Goal: Transaction & Acquisition: Purchase product/service

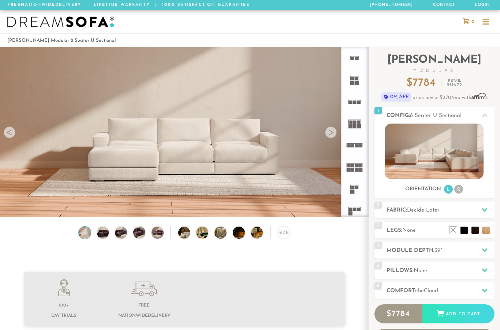
scroll to position [7966, 500]
click at [458, 189] on li "R" at bounding box center [459, 189] width 9 height 9
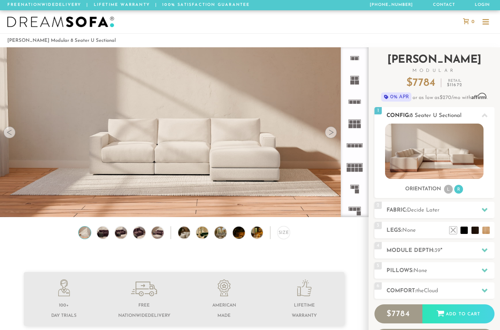
click at [445, 191] on li "L" at bounding box center [448, 189] width 9 height 9
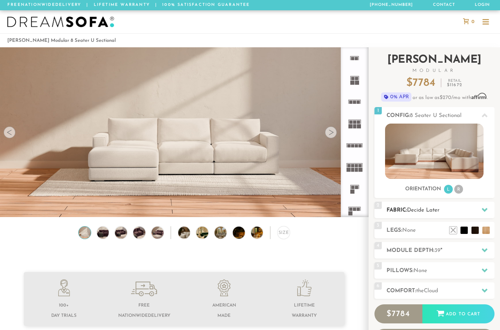
click at [470, 209] on h2 "Fabric: Decide Later" at bounding box center [441, 210] width 108 height 8
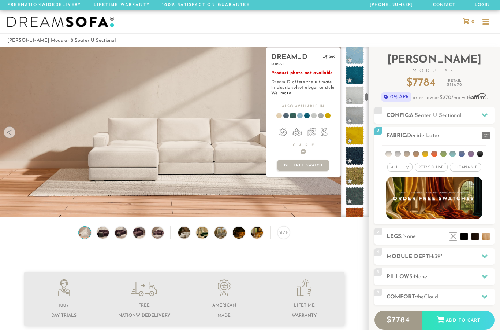
scroll to position [1195, 0]
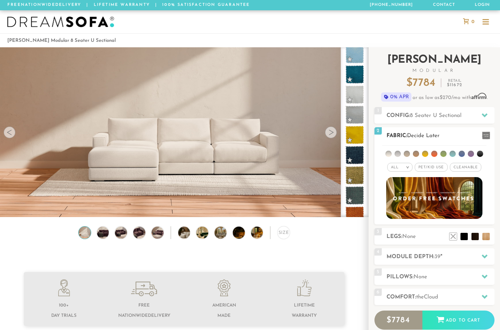
click at [431, 169] on span "Pet/Kid Use x" at bounding box center [431, 167] width 33 height 9
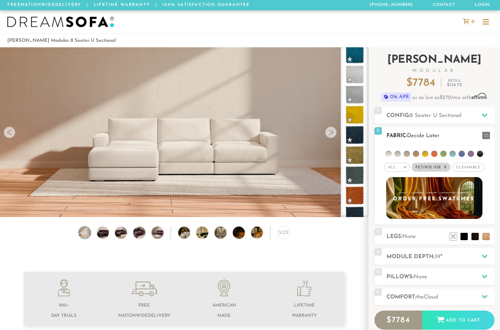
click at [476, 169] on span "Cleanable x" at bounding box center [469, 167] width 32 height 9
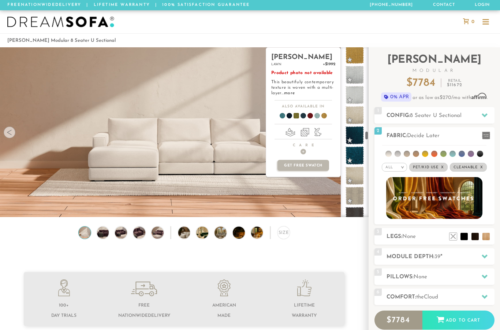
scroll to position [2142, 0]
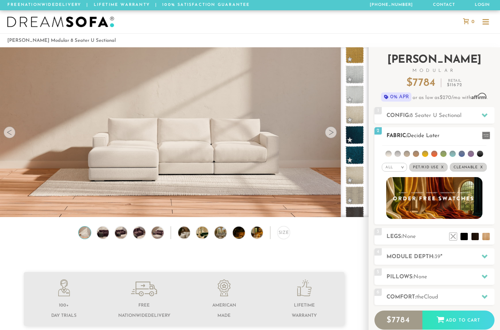
click at [444, 155] on li at bounding box center [444, 154] width 6 height 6
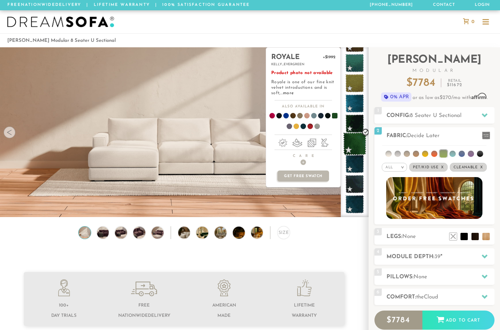
click at [355, 139] on span at bounding box center [355, 143] width 23 height 23
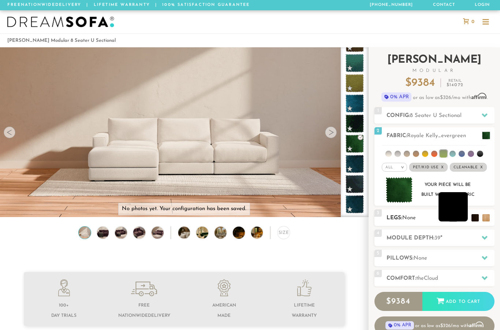
click at [464, 219] on li at bounding box center [453, 206] width 29 height 29
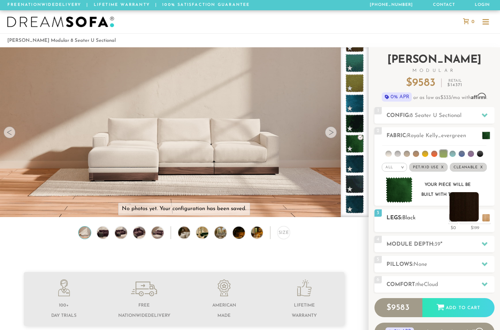
click at [474, 221] on li at bounding box center [464, 206] width 29 height 29
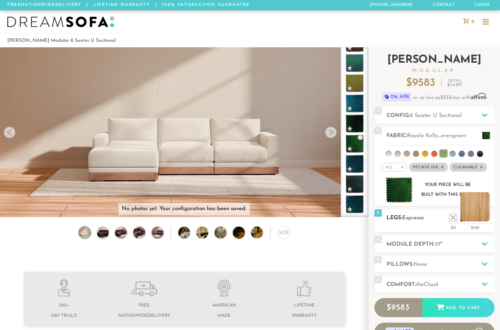
click at [485, 221] on li at bounding box center [475, 206] width 29 height 29
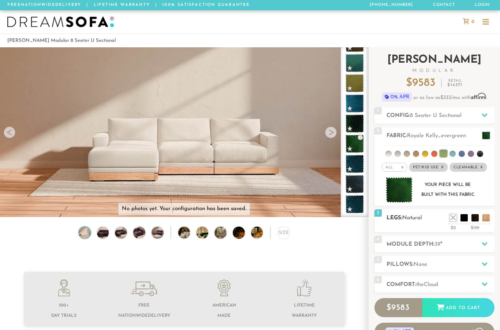
click at [448, 220] on ul at bounding box center [470, 215] width 44 height 11
click at [455, 216] on li at bounding box center [442, 206] width 29 height 29
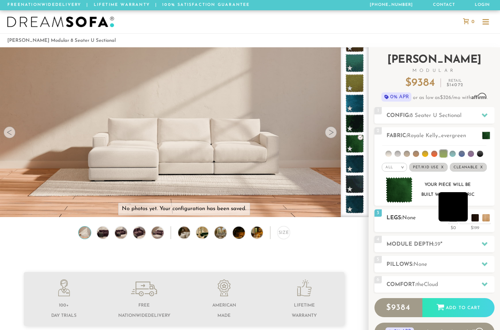
click at [463, 217] on li at bounding box center [453, 206] width 29 height 29
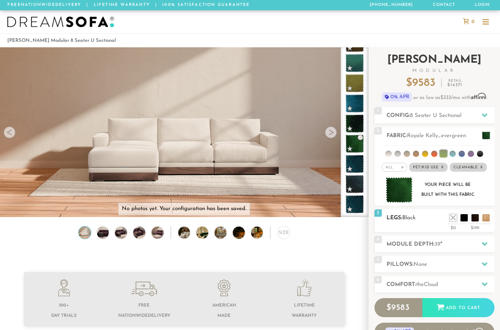
click at [436, 225] on div "3 Legs: Black $0 $199 Nailheads:" at bounding box center [435, 220] width 120 height 23
click at [454, 218] on li at bounding box center [442, 206] width 29 height 29
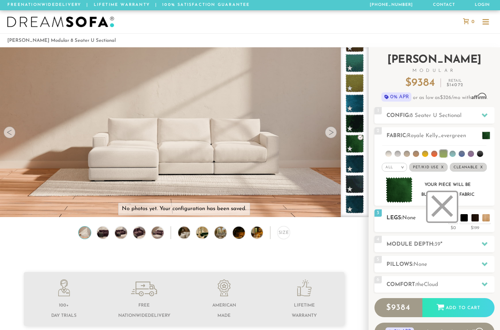
click at [444, 211] on li at bounding box center [442, 206] width 29 height 29
click at [457, 244] on h2 "Module Depth: 39 "" at bounding box center [441, 244] width 108 height 8
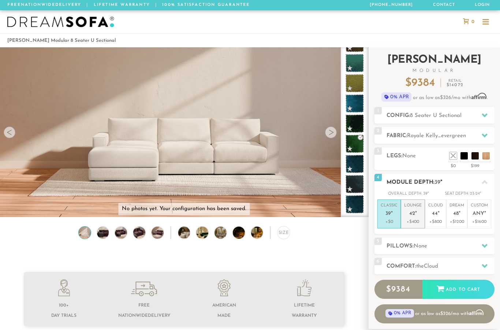
click at [415, 218] on p "+$400" at bounding box center [413, 221] width 18 height 7
click at [436, 222] on p "+$800" at bounding box center [436, 221] width 15 height 7
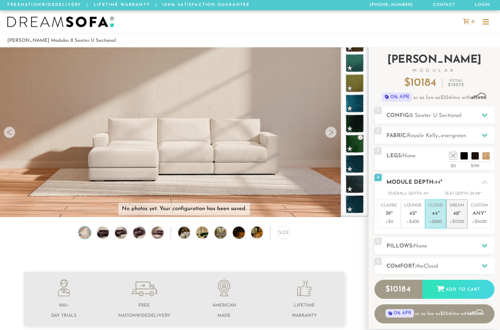
click at [458, 214] on span "48" at bounding box center [456, 214] width 5 height 6
click at [463, 244] on h2 "Pillows: None" at bounding box center [441, 246] width 108 height 8
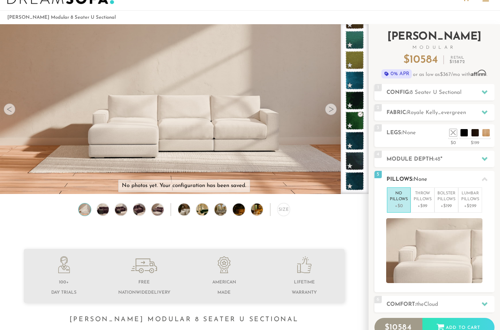
scroll to position [23, 0]
click at [426, 200] on p "Throw Pillows" at bounding box center [423, 197] width 18 height 12
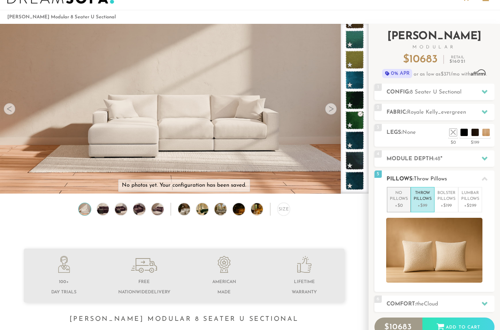
click at [398, 203] on p "+$0" at bounding box center [399, 205] width 18 height 7
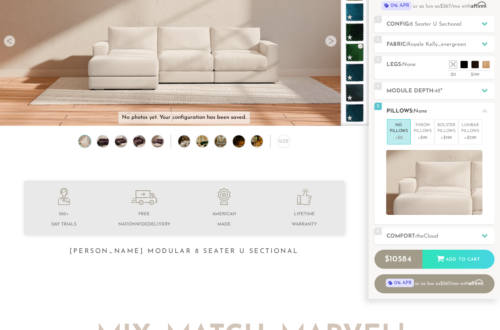
scroll to position [91, 0]
click at [463, 237] on h2 "Comfort: the Cloud" at bounding box center [441, 236] width 108 height 8
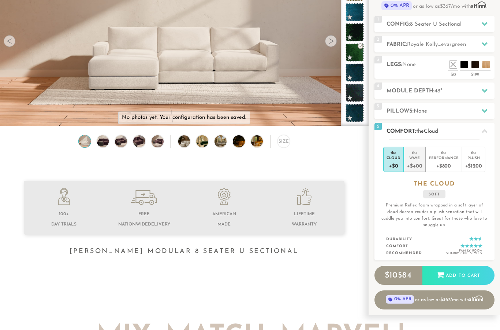
click at [420, 160] on div "+$400" at bounding box center [414, 165] width 15 height 11
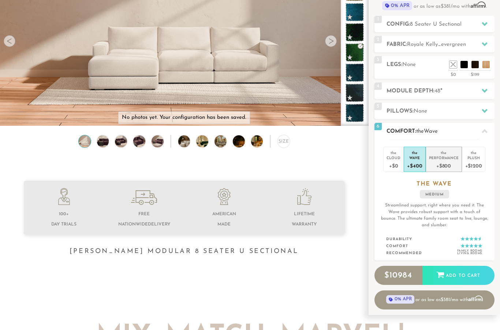
click at [444, 162] on div "+$800" at bounding box center [444, 165] width 30 height 11
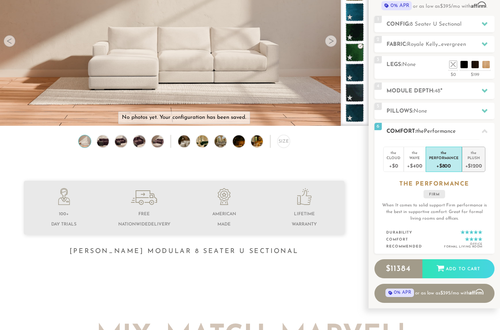
click at [476, 160] on div "+$1200" at bounding box center [474, 165] width 17 height 11
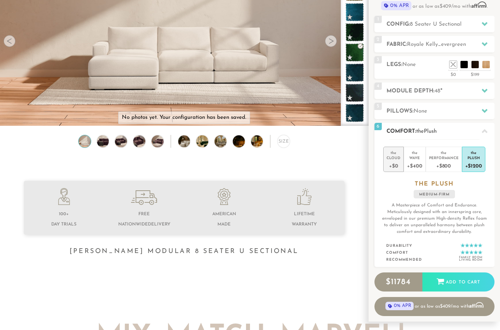
click at [393, 161] on div "+$0" at bounding box center [394, 165] width 14 height 11
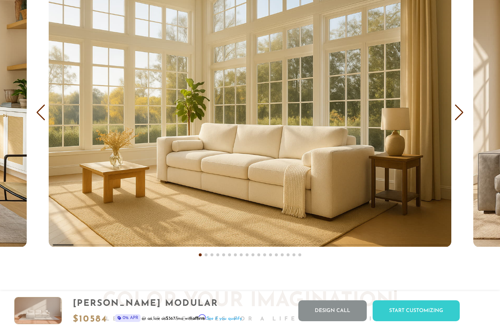
scroll to position [4275, 0]
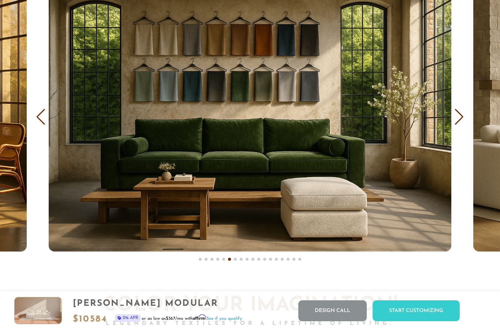
click at [77, 140] on img "6 / 18" at bounding box center [250, 116] width 403 height 269
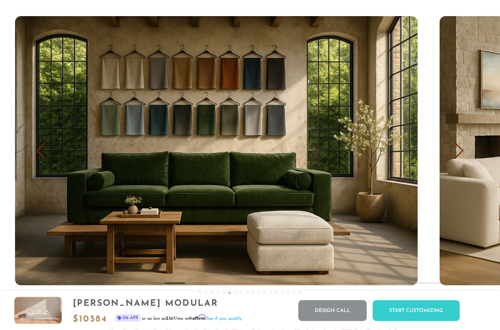
scroll to position [4242, 0]
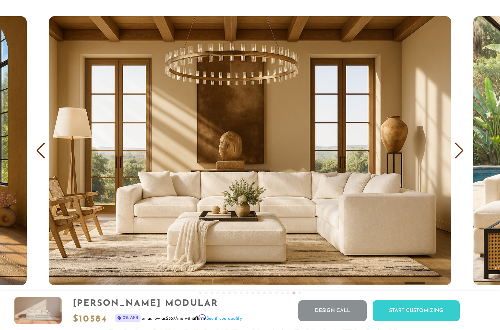
click at [131, 219] on img "17 / 18" at bounding box center [250, 150] width 403 height 269
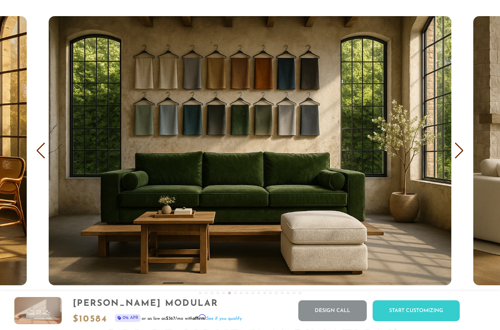
click at [265, 329] on div "[PERSON_NAME] Modular $ 10584 0% APR or as low as $367 /mo with Affirm . See if…" at bounding box center [250, 310] width 500 height 39
